Goal: Information Seeking & Learning: Check status

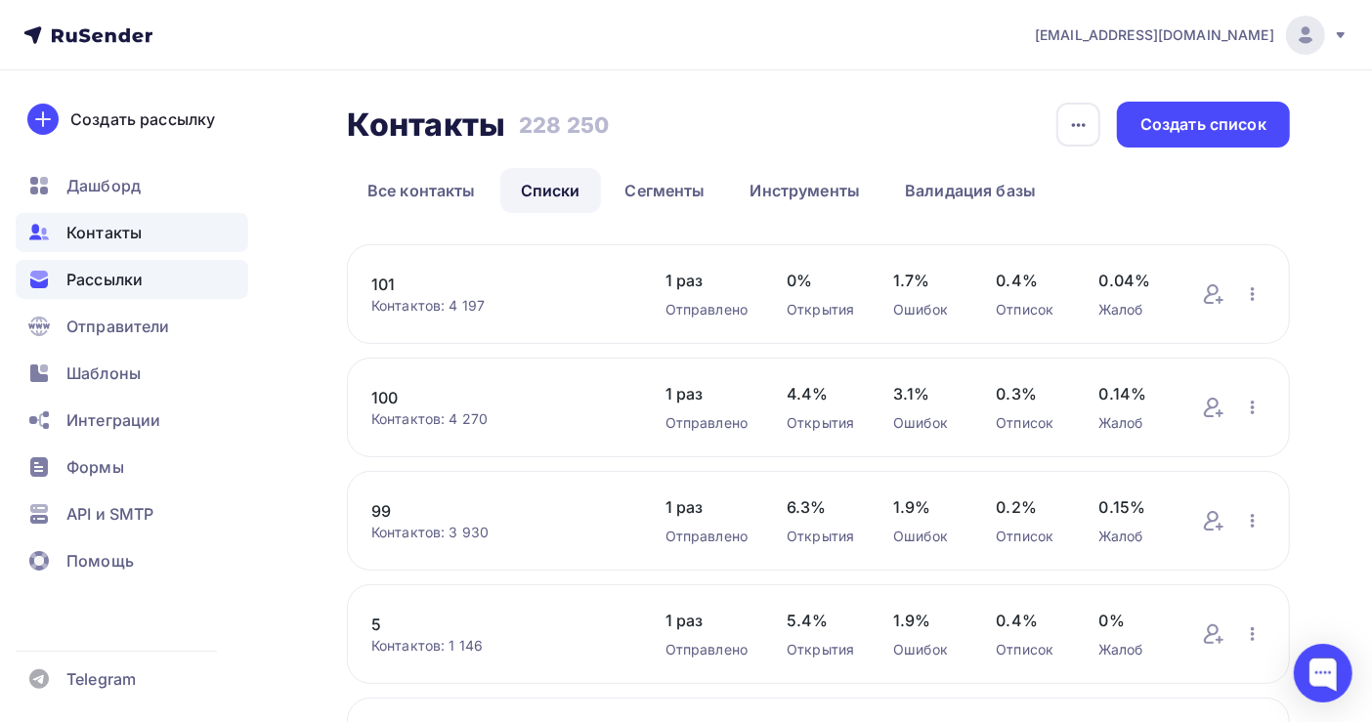
click at [88, 268] on span "Рассылки" at bounding box center [104, 279] width 76 height 23
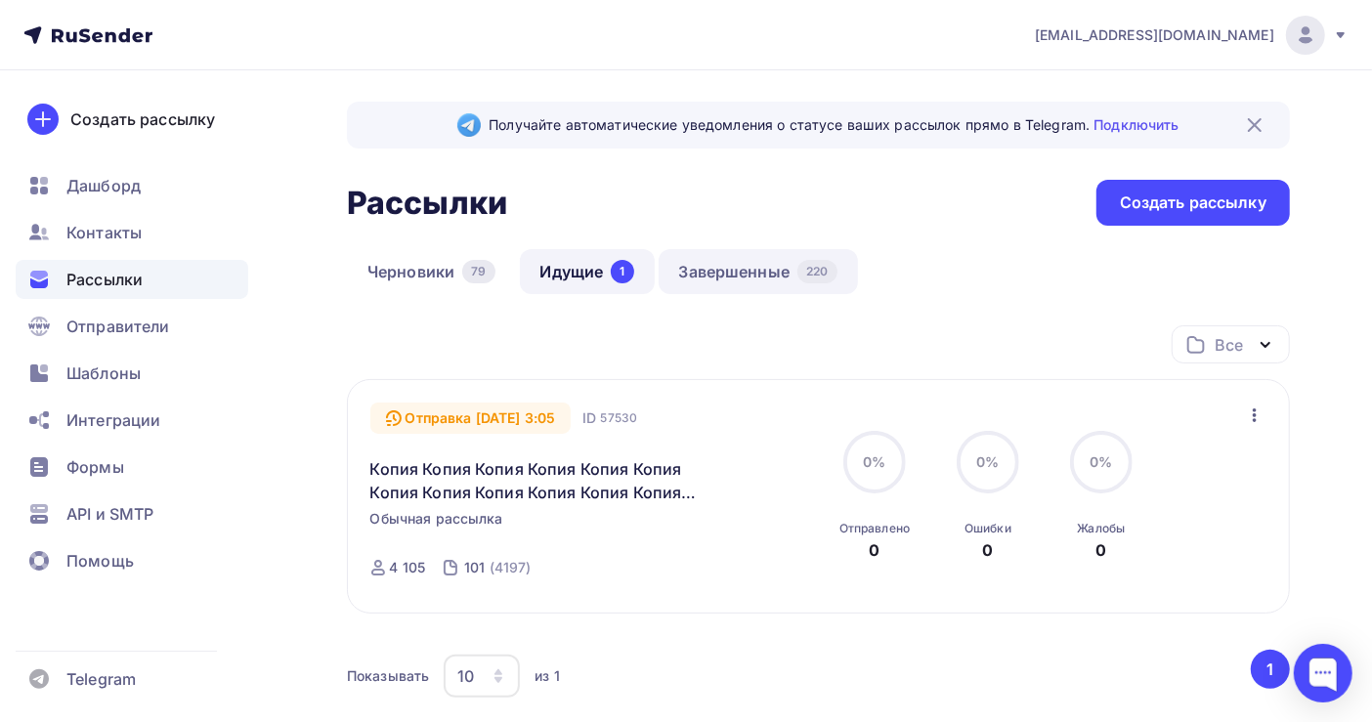
click at [761, 271] on link "Завершенные 220" at bounding box center [758, 271] width 199 height 45
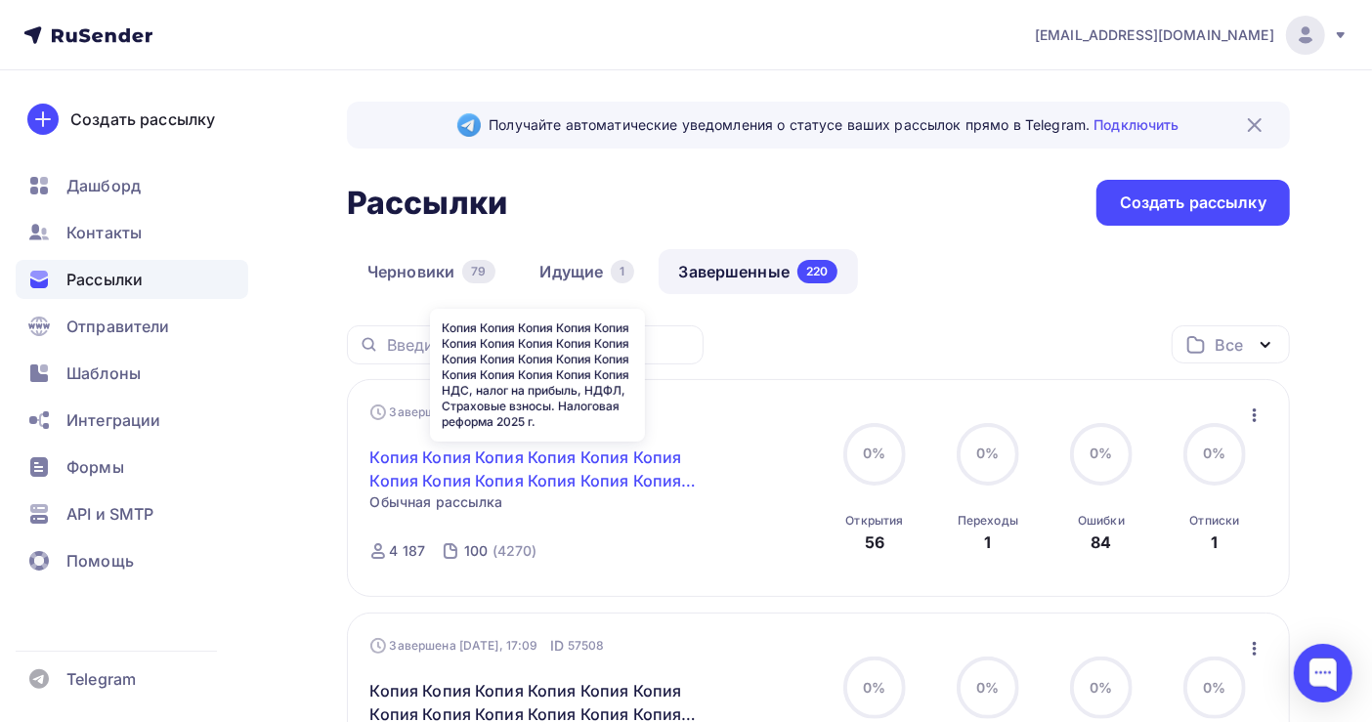
click at [516, 465] on link "Копия Копия Копия Копия Копия Копия Копия Копия Копия Копия Копия Копия Копия К…" at bounding box center [537, 469] width 335 height 47
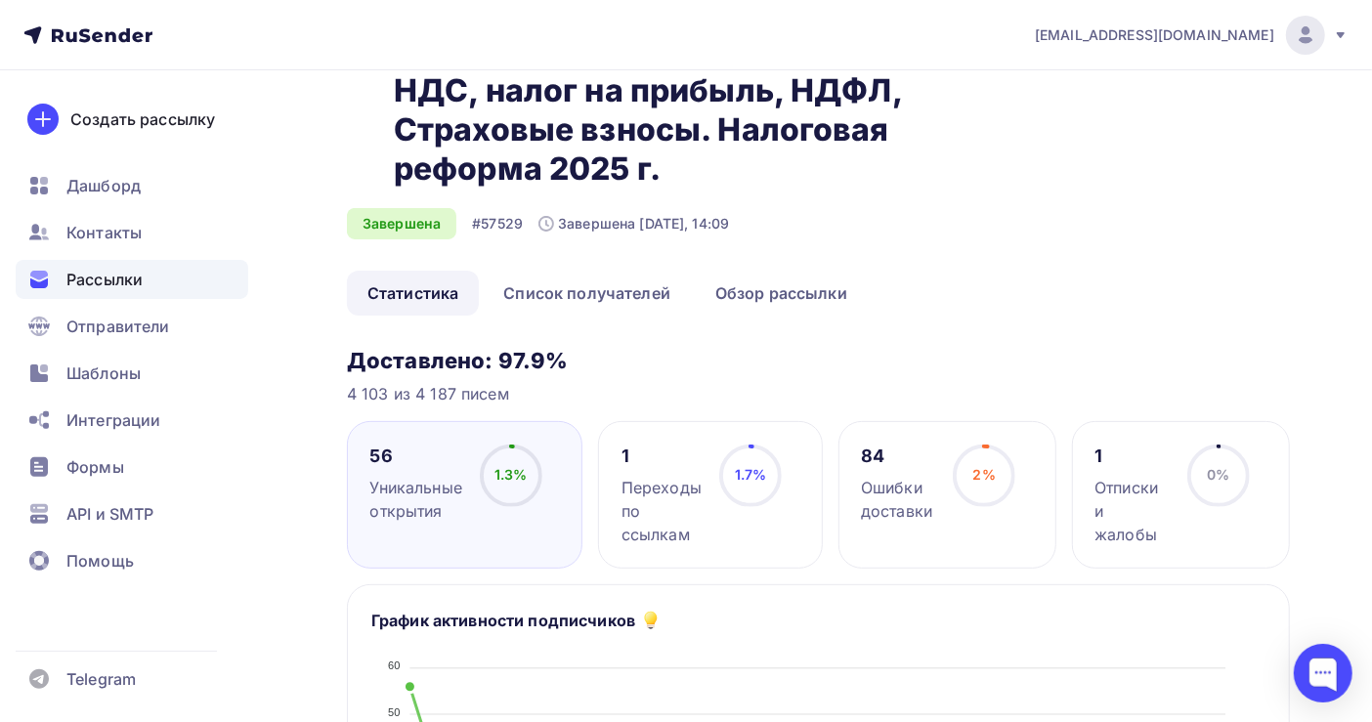
scroll to position [130, 0]
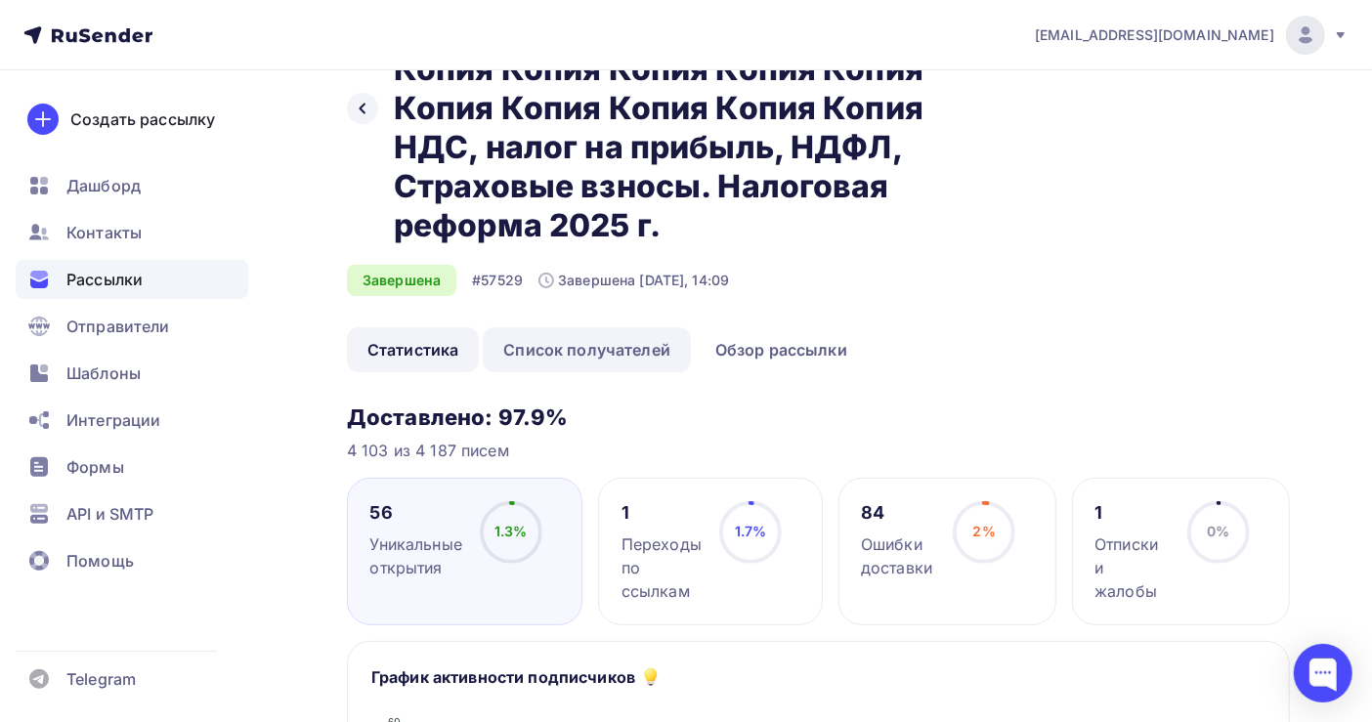
click at [639, 343] on link "Список получателей" at bounding box center [587, 349] width 208 height 45
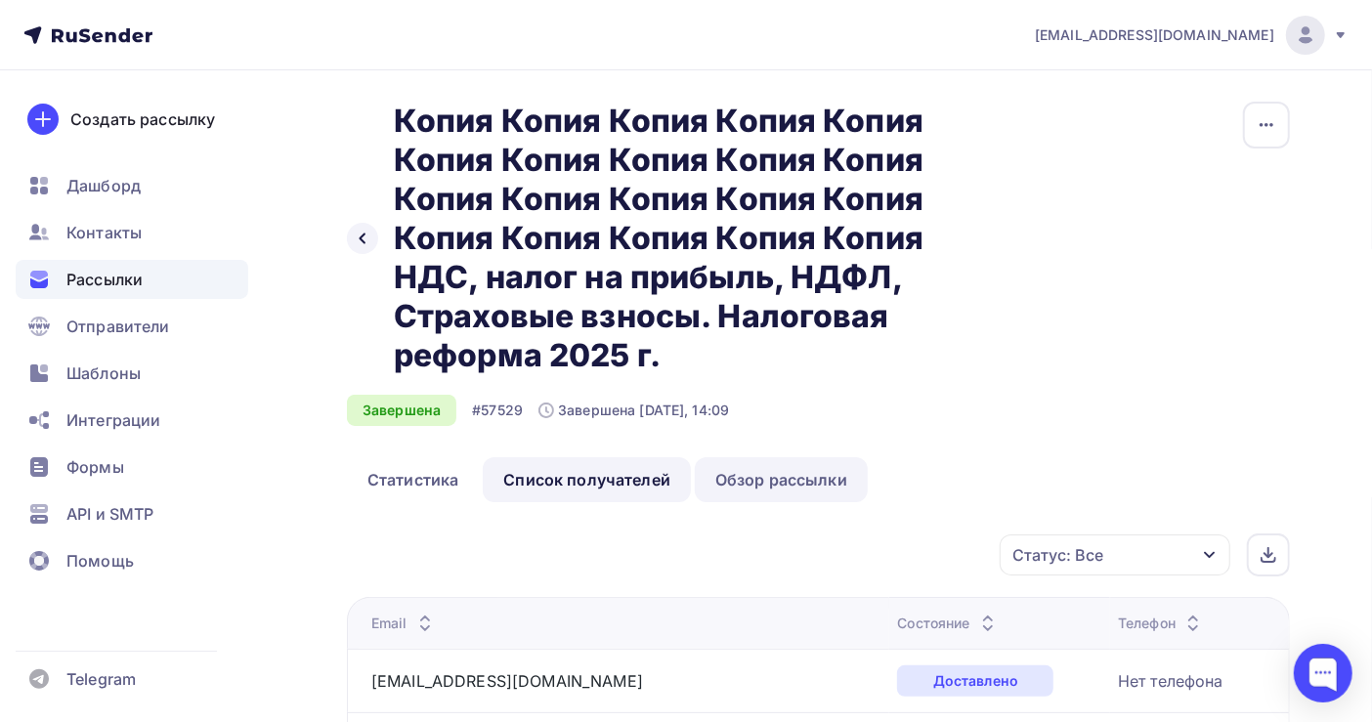
click at [806, 475] on link "Обзор рассылки" at bounding box center [781, 479] width 173 height 45
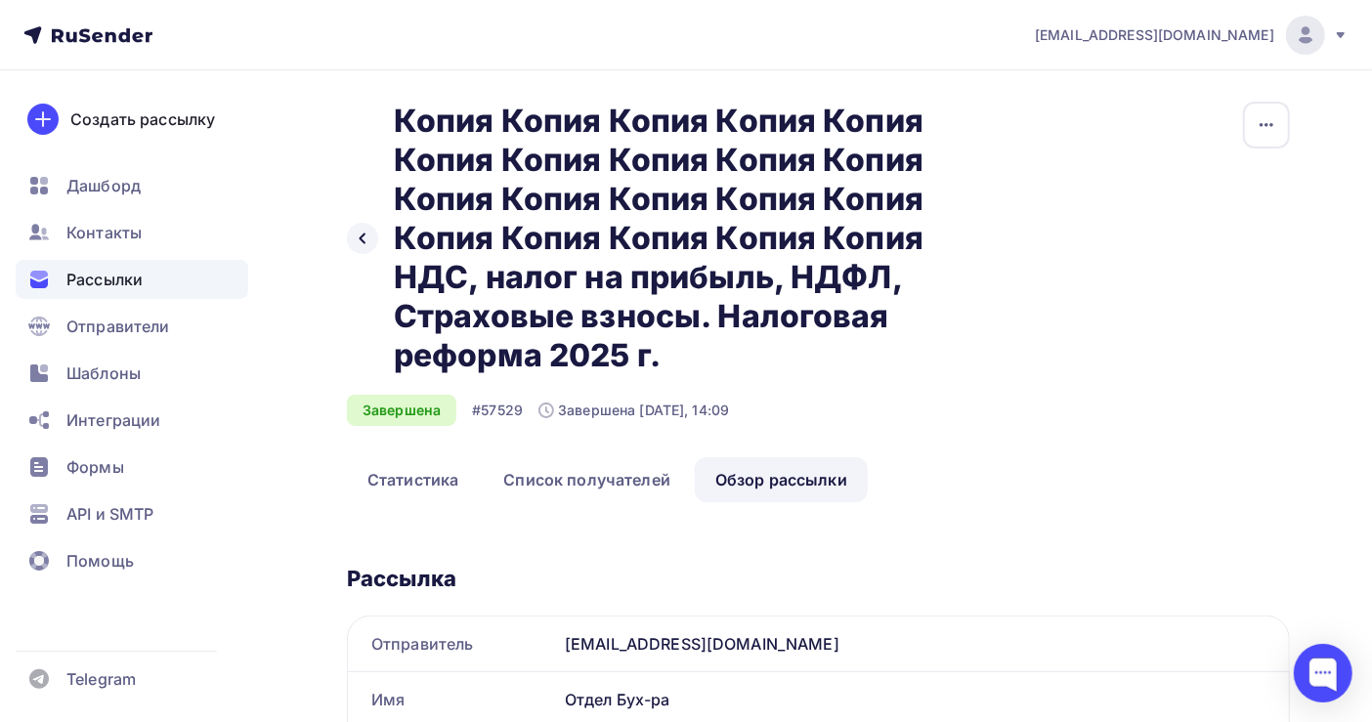
scroll to position [130, 0]
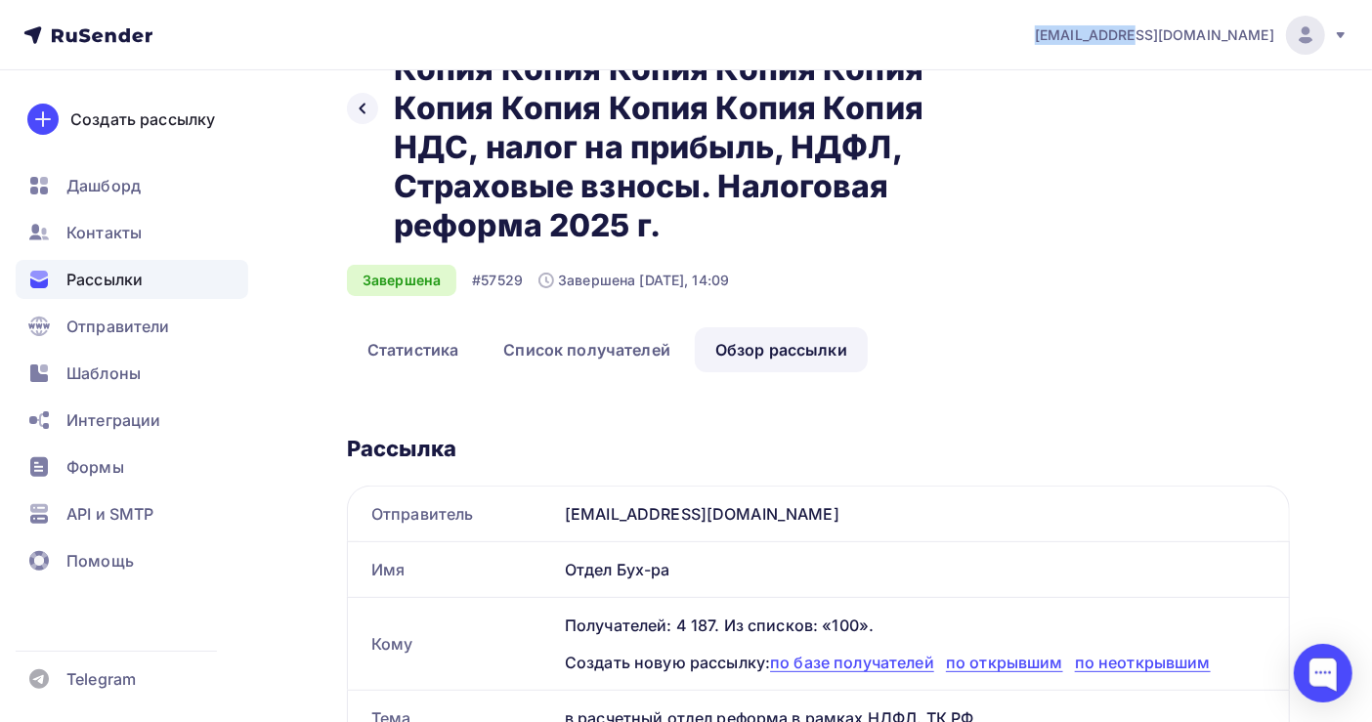
drag, startPoint x: 1180, startPoint y: 41, endPoint x: 1278, endPoint y: 43, distance: 97.7
click at [1278, 43] on div "[EMAIL_ADDRESS][DOMAIN_NAME] Аккаунт Тарифы Выйти" at bounding box center [1181, 35] width 334 height 39
copy span "[EMAIL_ADDRESS][DOMAIN_NAME]"
